Goal: Transaction & Acquisition: Obtain resource

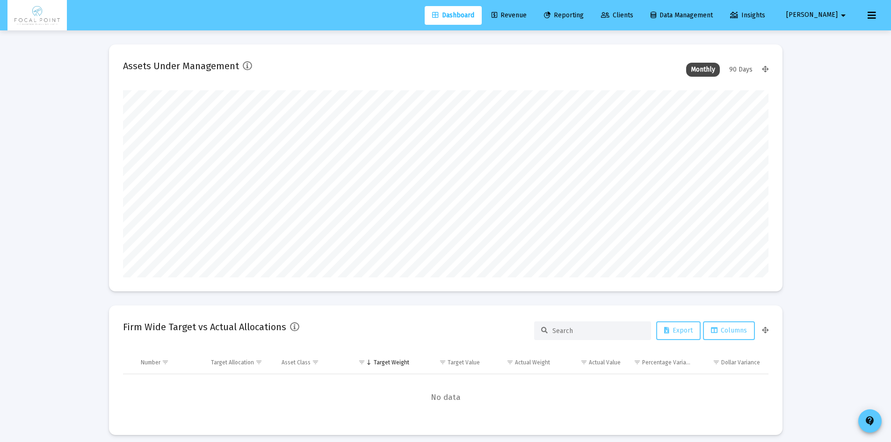
scroll to position [187, 645]
type input "[DATE]"
type input "[EMAIL_ADDRESS][DOMAIN_NAME]"
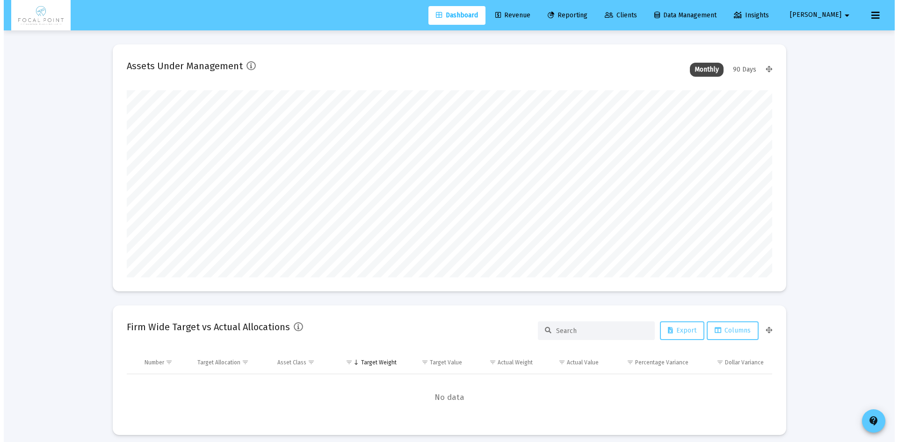
scroll to position [0, 0]
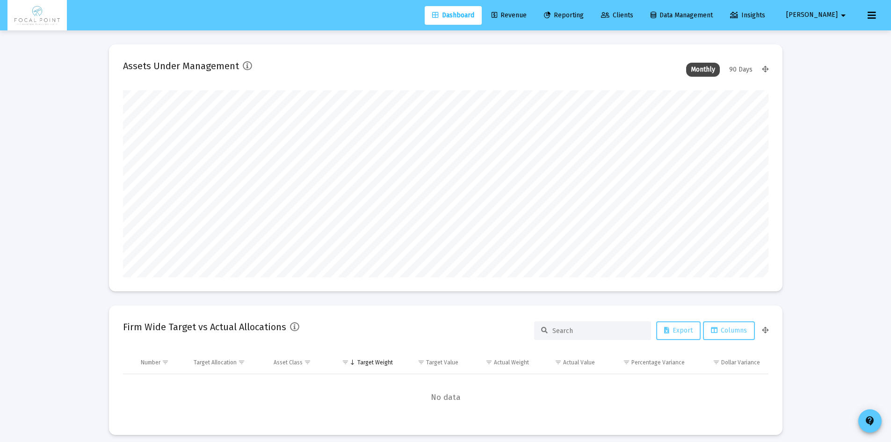
click at [580, 17] on span "Reporting" at bounding box center [564, 15] width 40 height 8
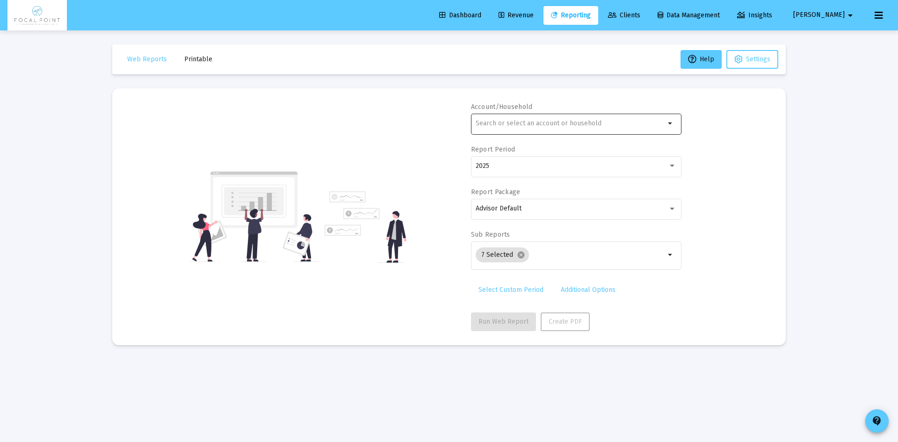
click at [529, 118] on div at bounding box center [570, 123] width 189 height 23
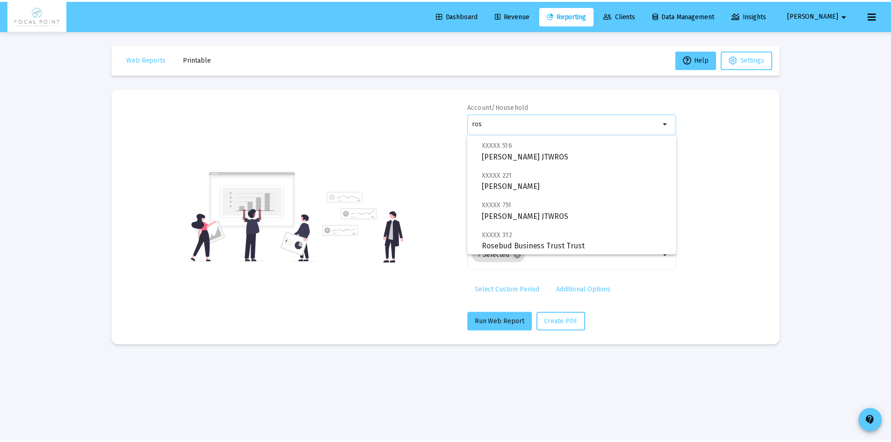
scroll to position [97, 0]
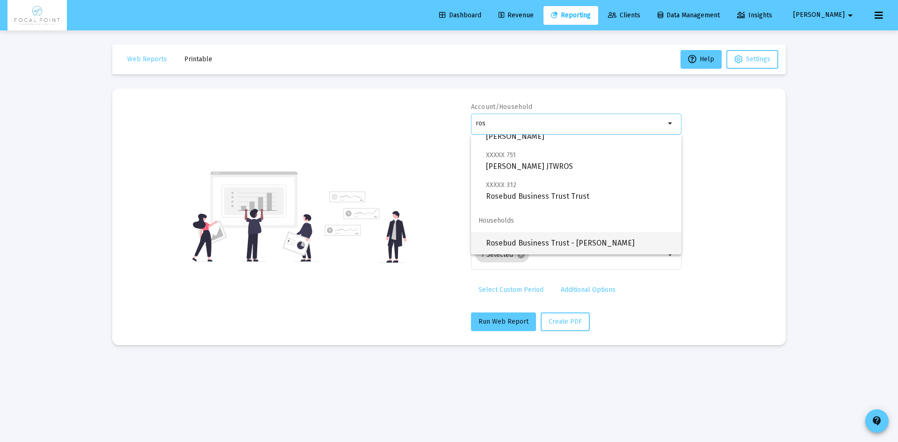
click at [546, 244] on span "Rosebud Business Trust - [PERSON_NAME]" at bounding box center [580, 243] width 188 height 22
type input "Rosebud Business Trust - [PERSON_NAME]"
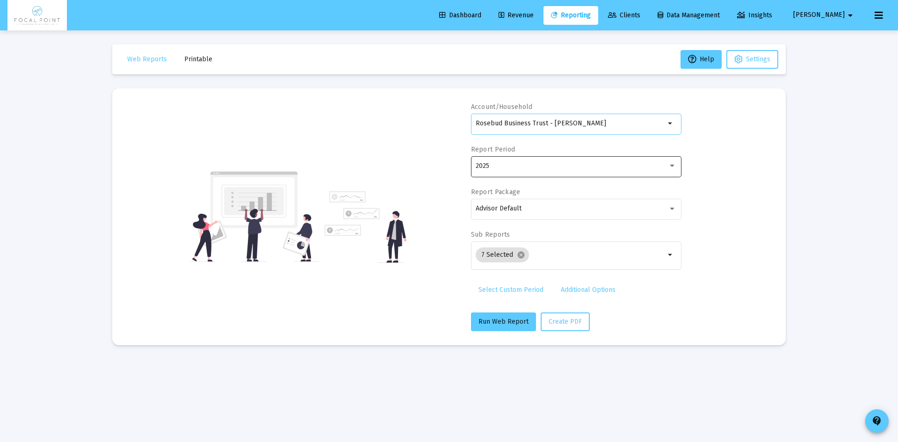
click at [531, 172] on div "2025" at bounding box center [576, 165] width 201 height 23
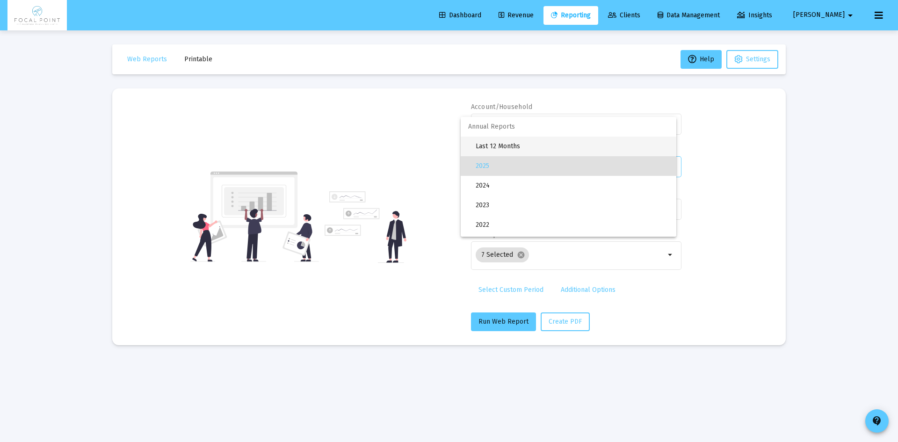
click at [525, 150] on span "Last 12 Months" at bounding box center [572, 147] width 193 height 20
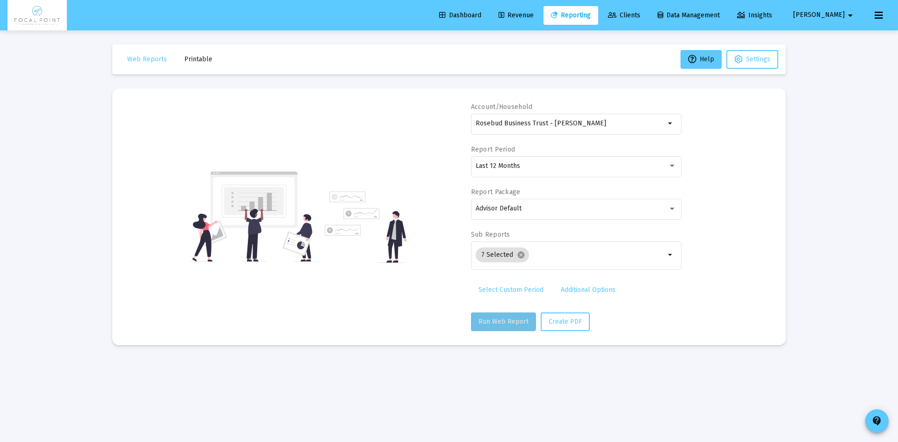
click at [503, 319] on span "Run Web Report" at bounding box center [503, 322] width 50 height 8
select select "View all"
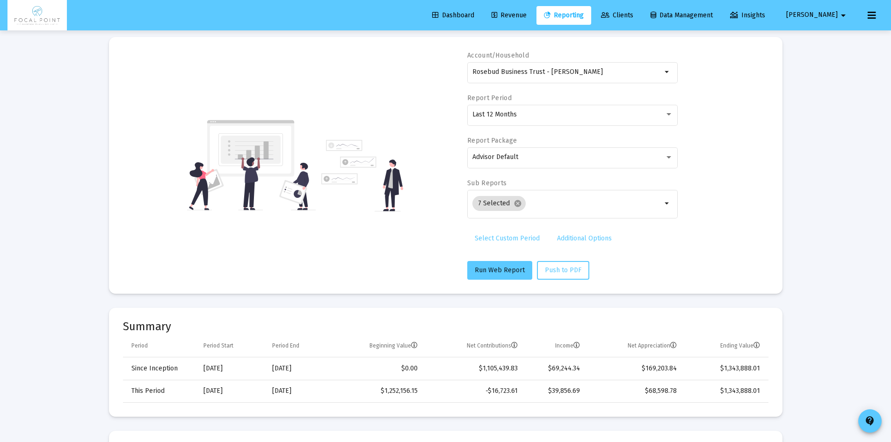
scroll to position [47, 0]
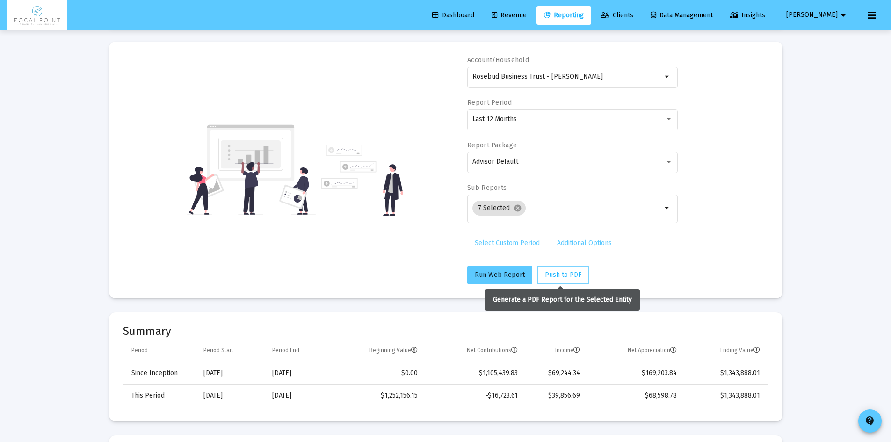
click at [565, 275] on span "Push to PDF" at bounding box center [563, 275] width 36 height 8
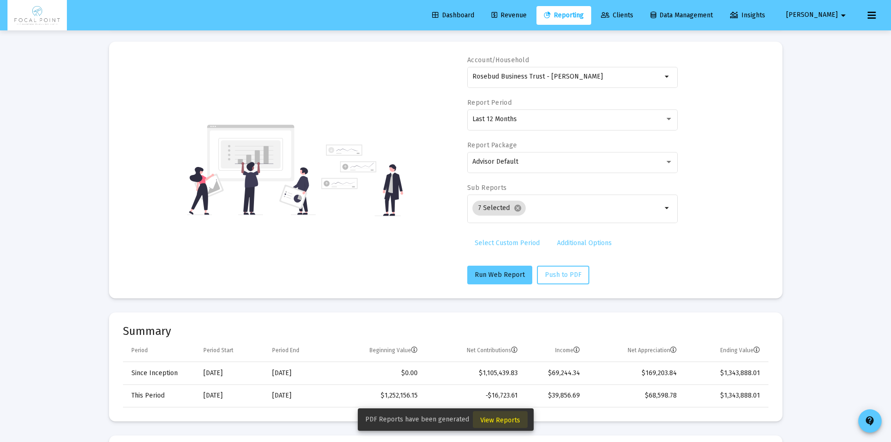
click at [499, 421] on span "View Reports" at bounding box center [500, 420] width 40 height 8
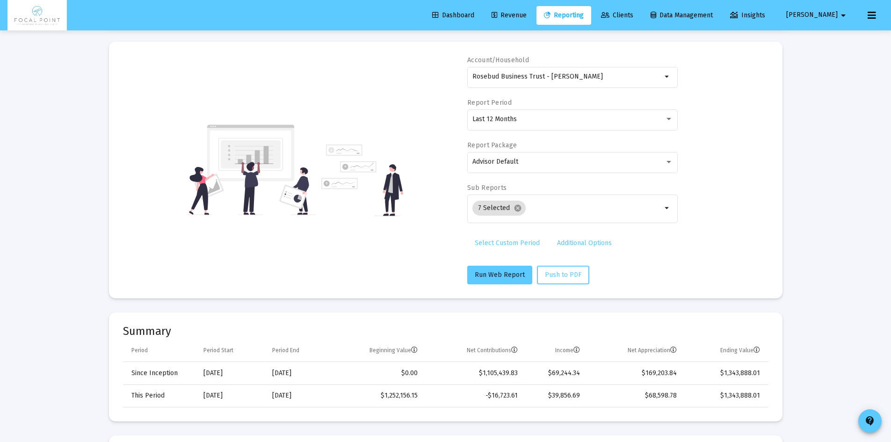
scroll to position [30, 0]
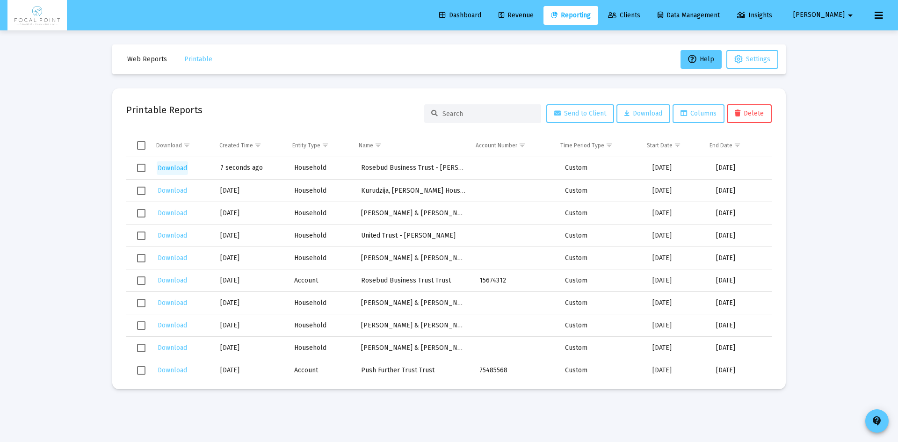
click at [174, 167] on span "Download" at bounding box center [172, 168] width 29 height 8
